Goal: Task Accomplishment & Management: Use online tool/utility

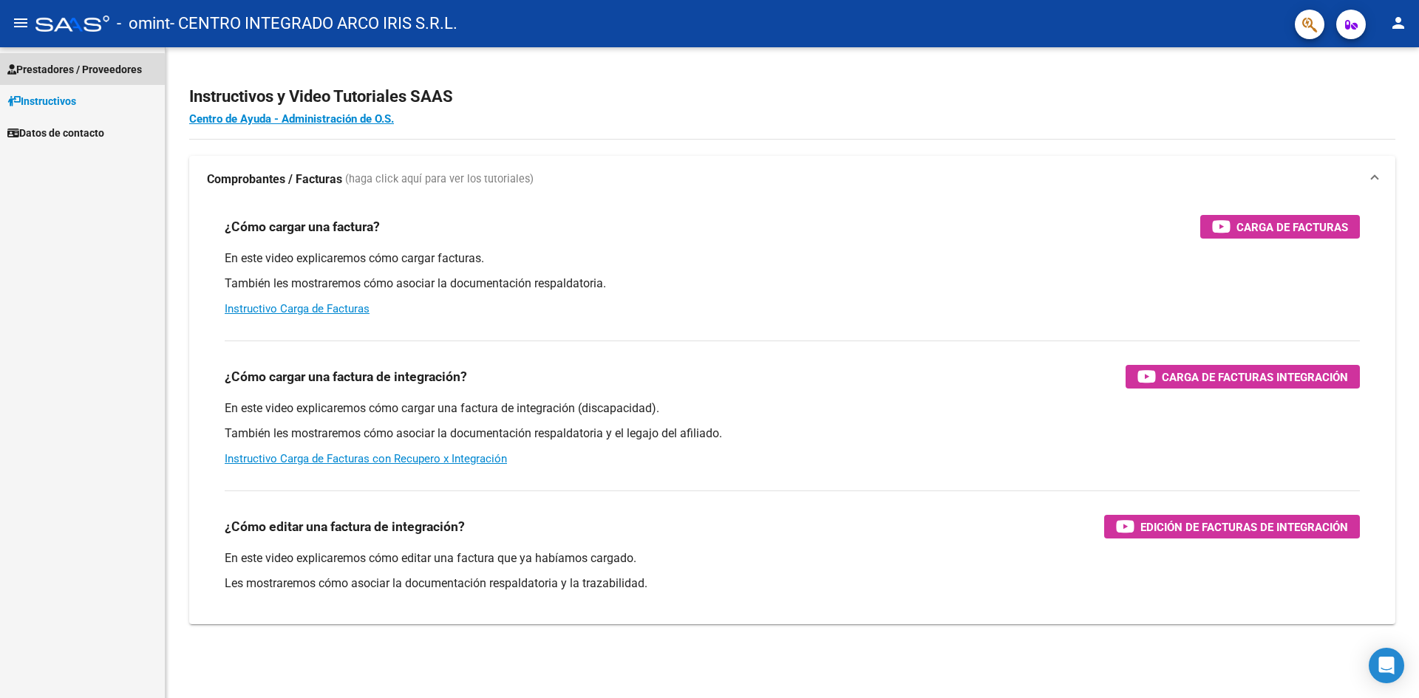
click at [56, 71] on span "Prestadores / Proveedores" at bounding box center [74, 69] width 135 height 16
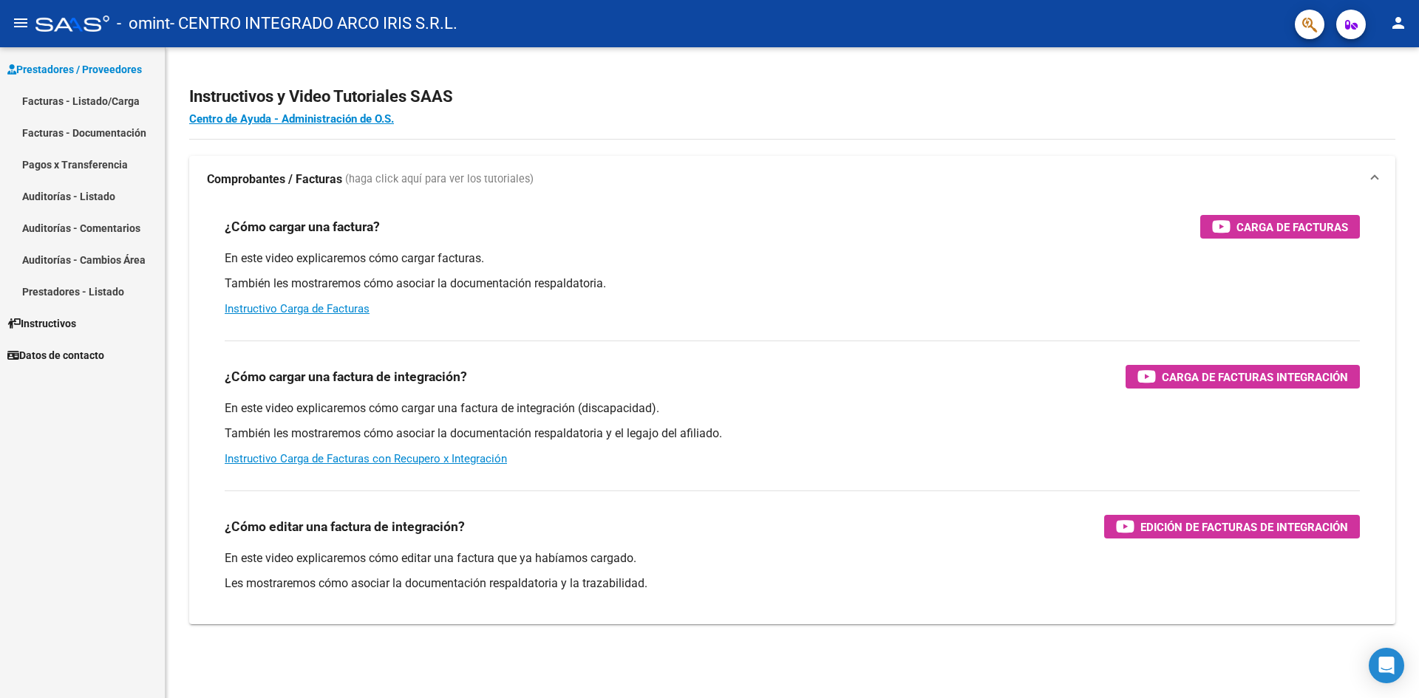
click at [80, 92] on link "Facturas - Listado/Carga" at bounding box center [82, 101] width 165 height 32
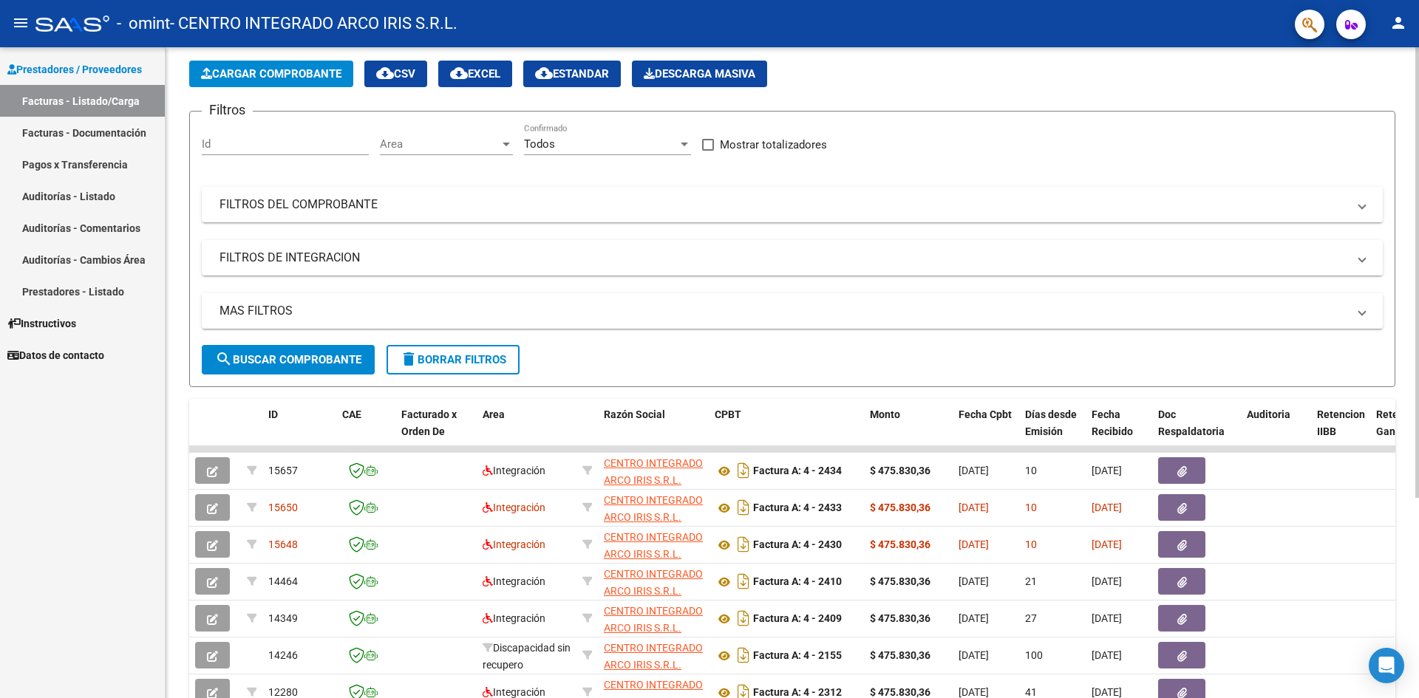
scroll to position [148, 0]
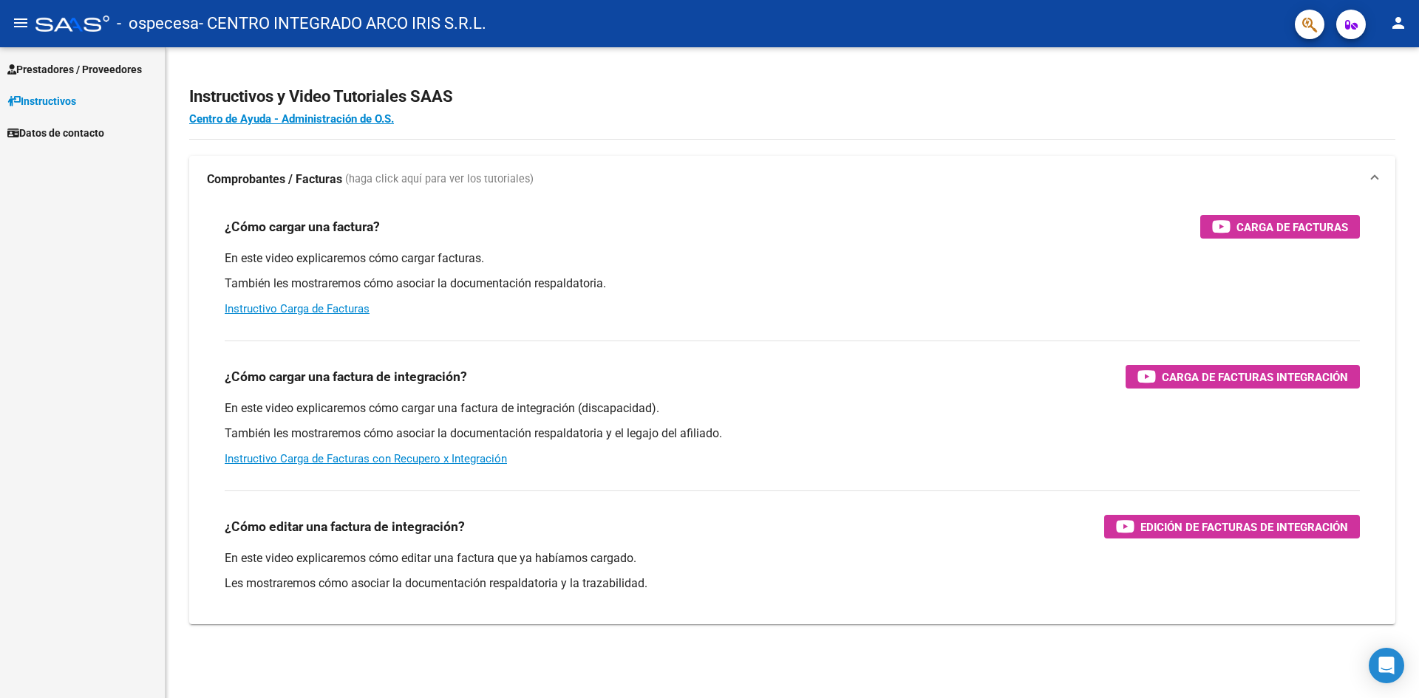
click at [123, 71] on span "Prestadores / Proveedores" at bounding box center [74, 69] width 135 height 16
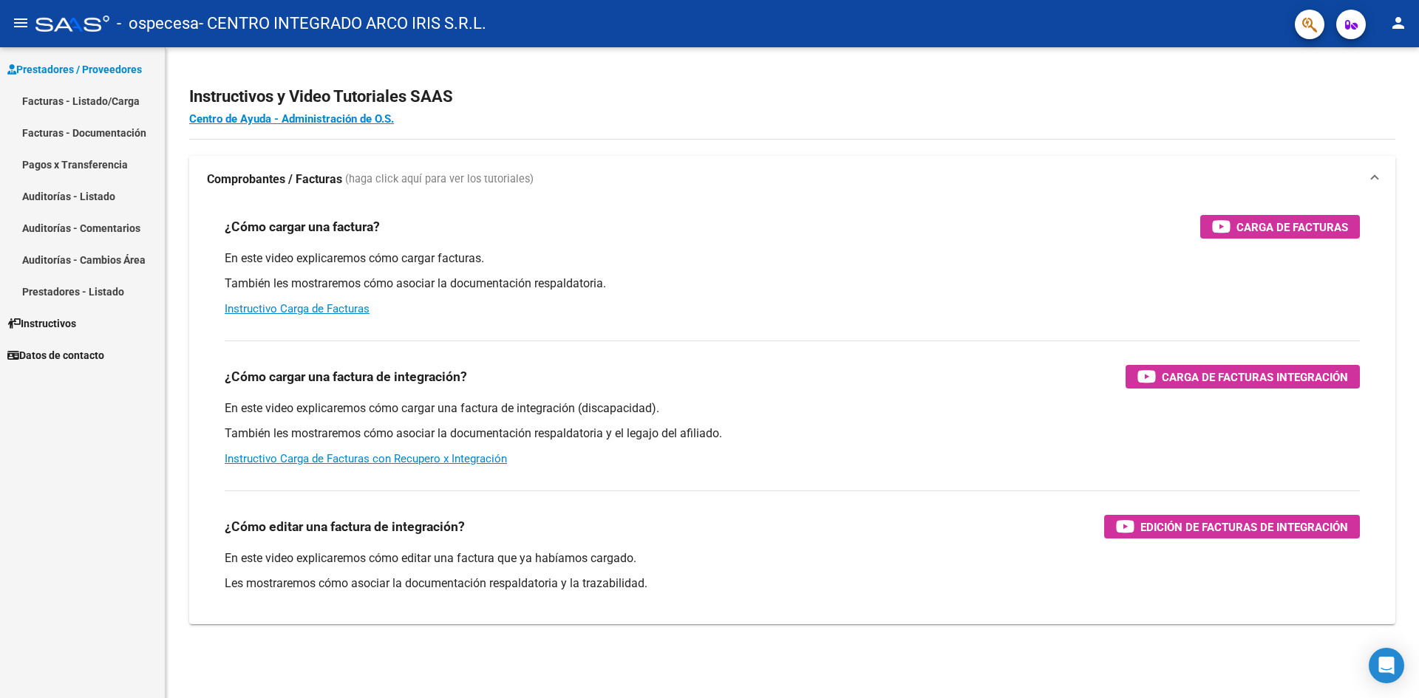
click at [101, 92] on link "Facturas - Listado/Carga" at bounding box center [82, 101] width 165 height 32
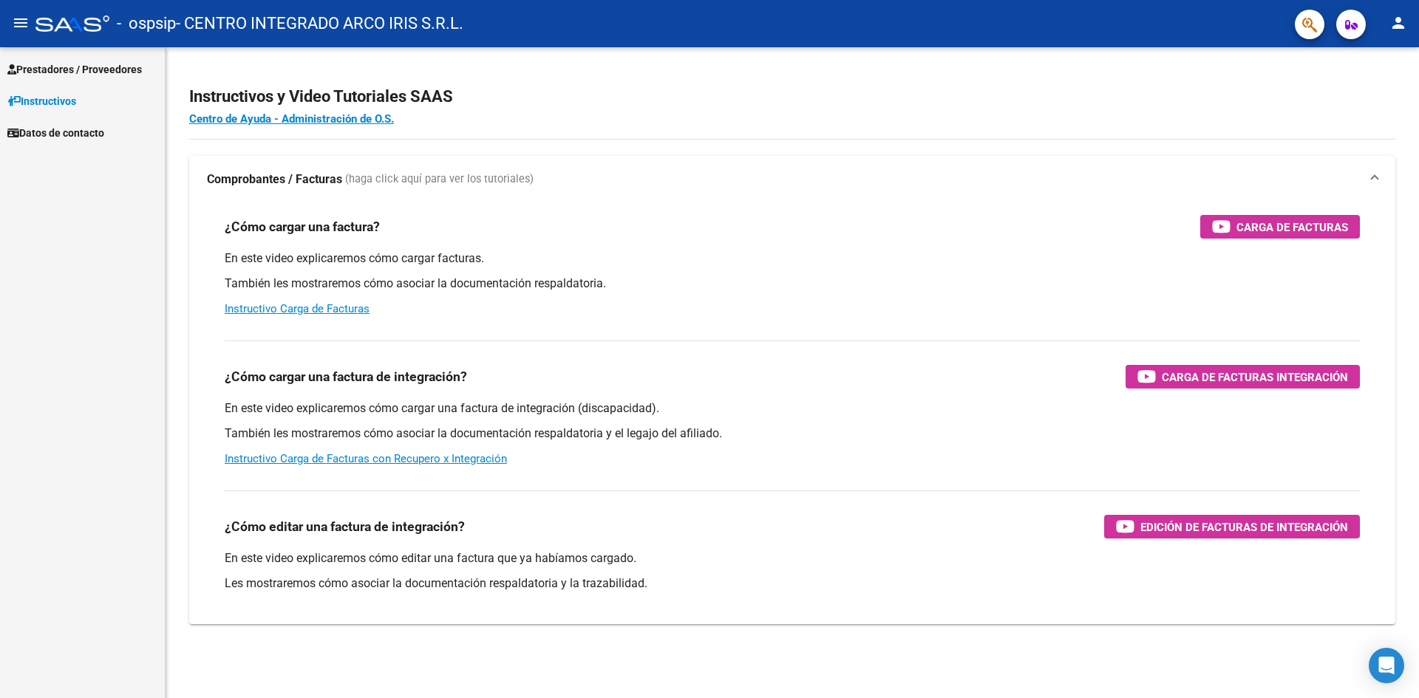
click at [127, 73] on span "Prestadores / Proveedores" at bounding box center [74, 69] width 135 height 16
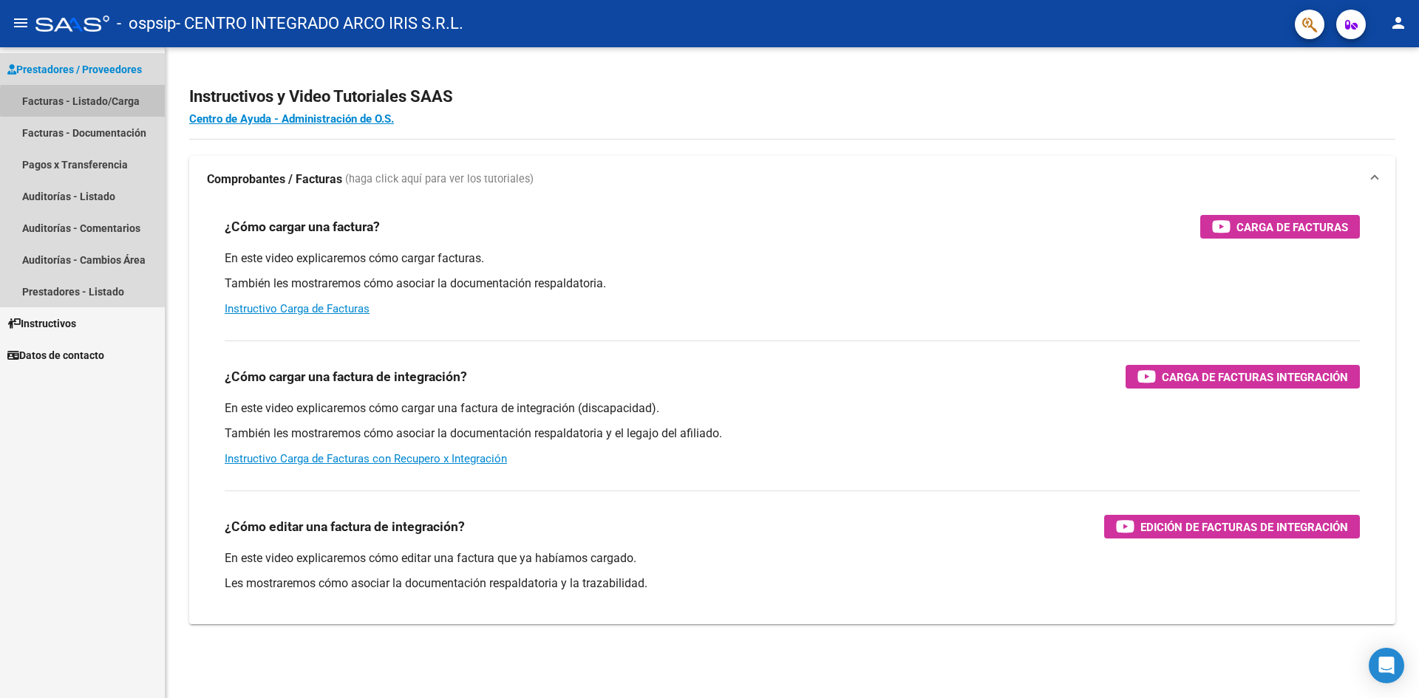
click at [120, 101] on link "Facturas - Listado/Carga" at bounding box center [82, 101] width 165 height 32
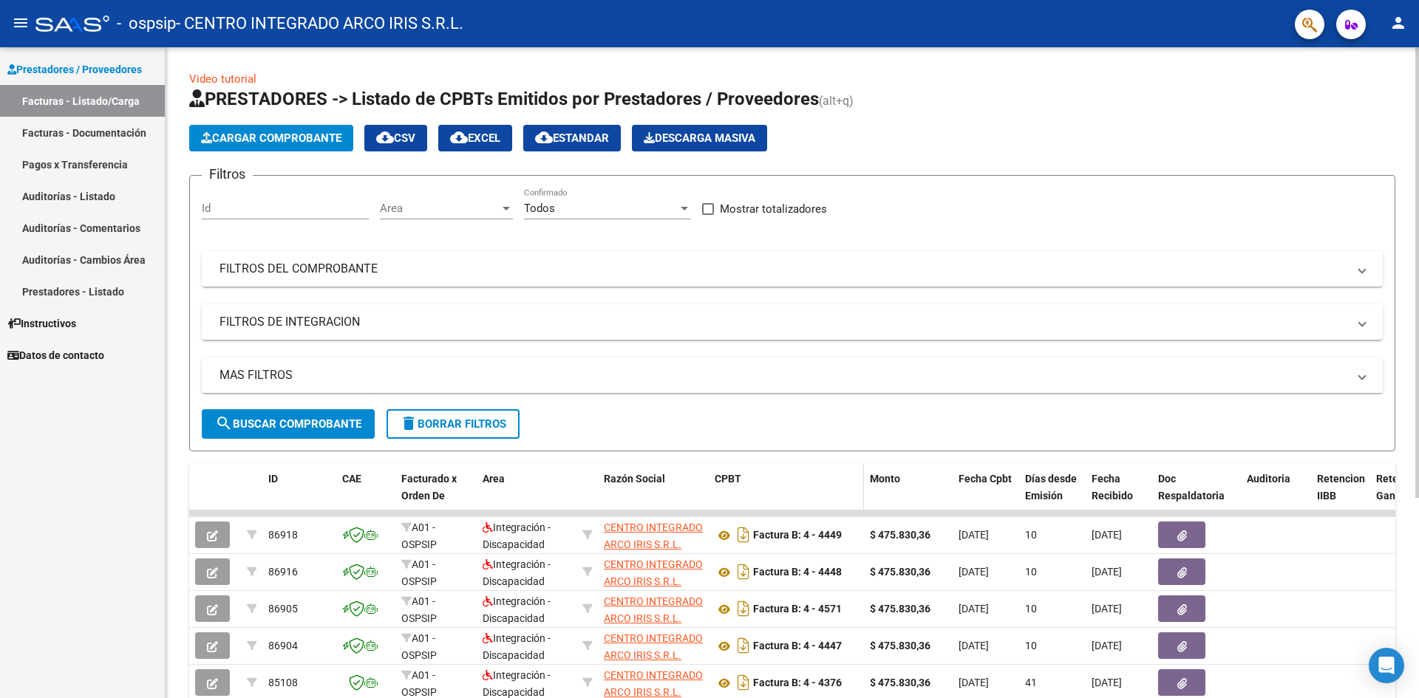
scroll to position [74, 0]
